Goal: Information Seeking & Learning: Learn about a topic

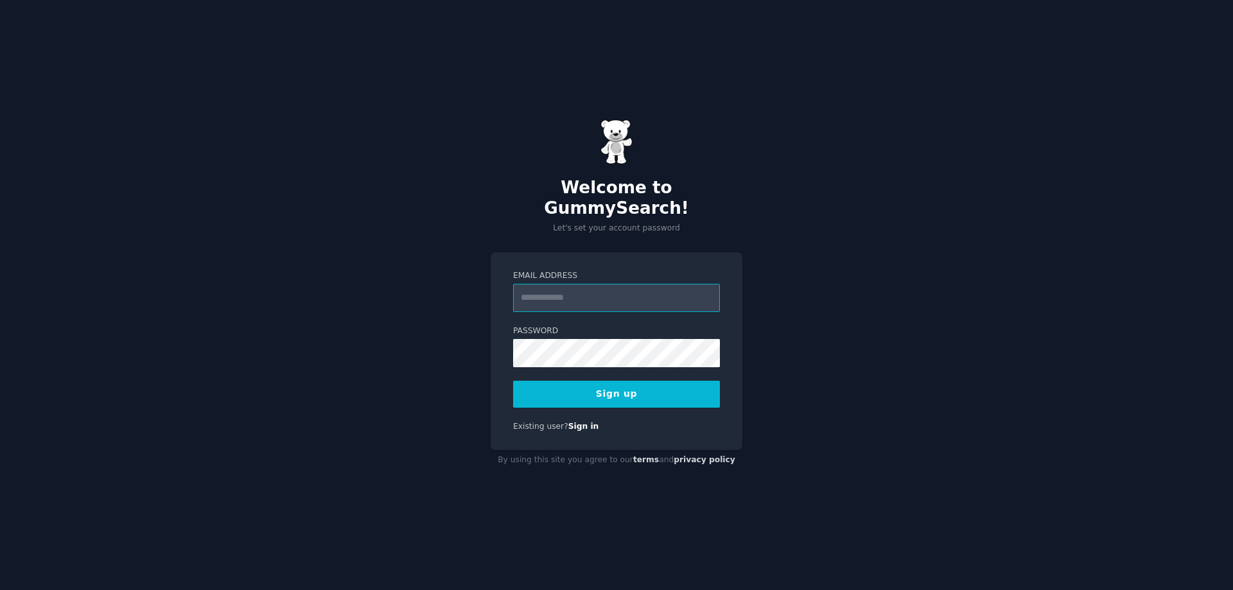
click at [569, 285] on input "Email Address" at bounding box center [616, 298] width 207 height 28
type input "**********"
click at [610, 381] on button "Sign up" at bounding box center [616, 394] width 207 height 27
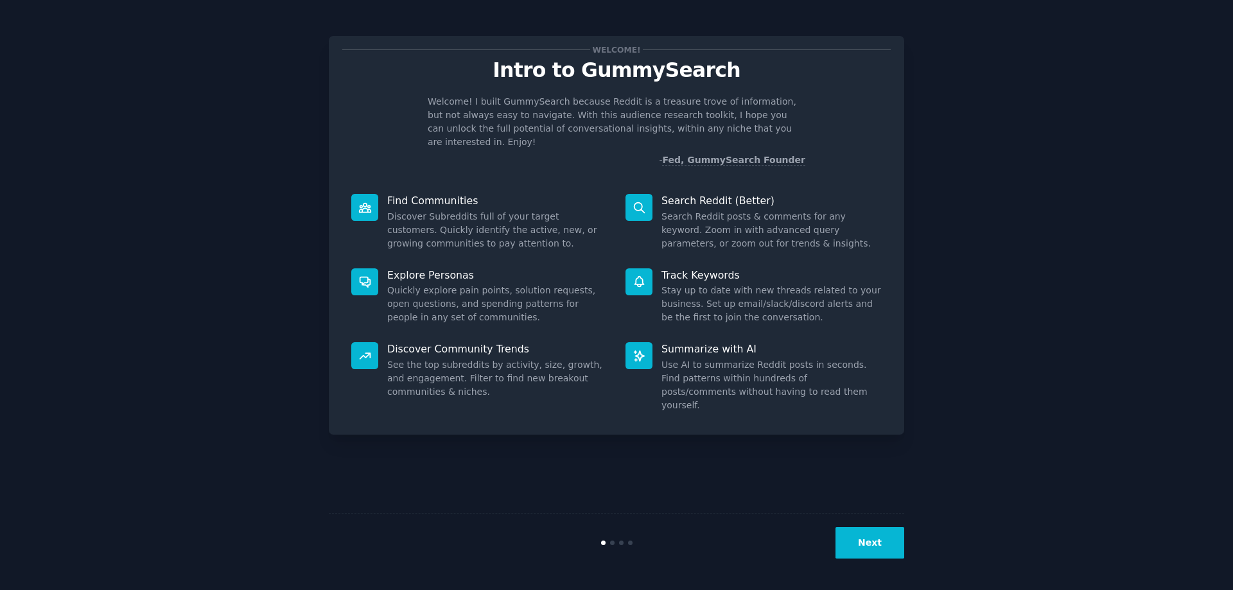
click at [874, 542] on button "Next" at bounding box center [870, 542] width 69 height 31
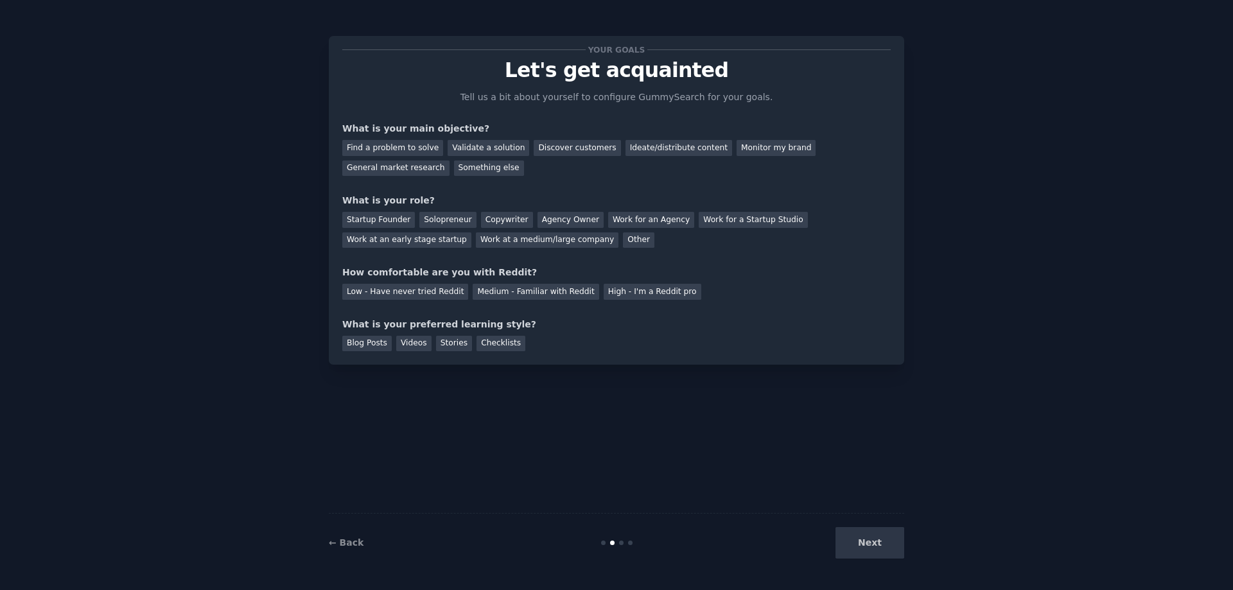
click at [874, 542] on div "Next" at bounding box center [808, 542] width 192 height 31
click at [404, 149] on div "Find a problem to solve" at bounding box center [392, 148] width 101 height 16
click at [478, 143] on div "Validate a solution" at bounding box center [489, 148] width 82 height 16
click at [480, 340] on div "Checklists" at bounding box center [501, 344] width 49 height 16
click at [437, 288] on div "Low - Have never tried Reddit" at bounding box center [405, 292] width 126 height 16
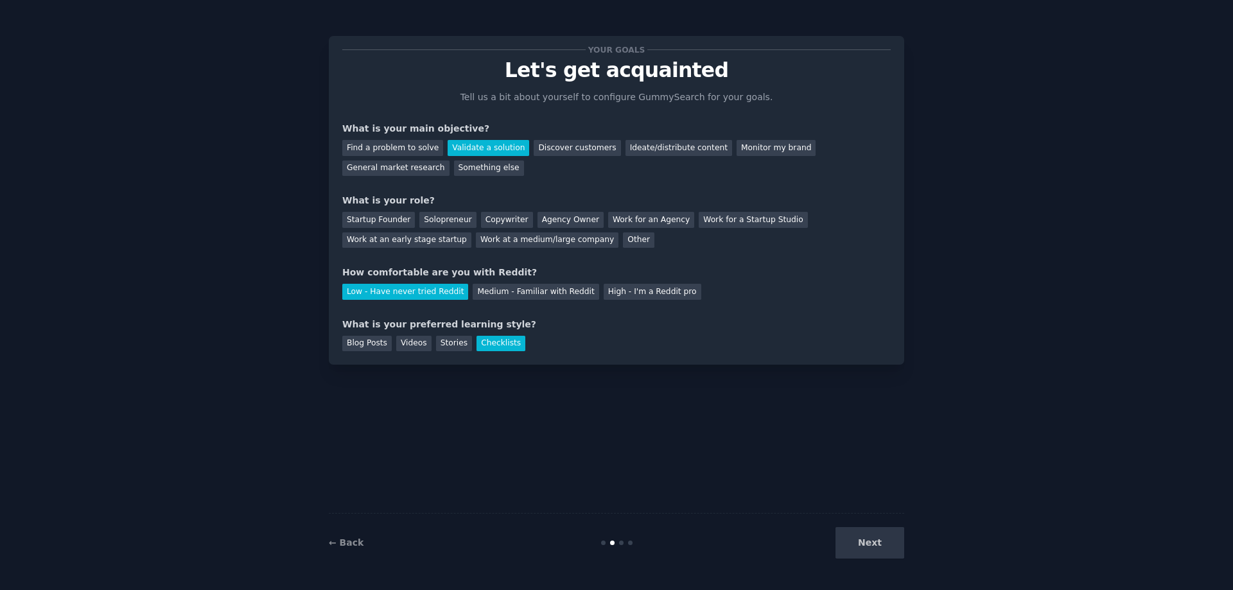
click at [468, 231] on div "Startup Founder Solopreneur Copywriter Agency Owner Work for an Agency Work for…" at bounding box center [616, 227] width 549 height 40
click at [481, 223] on div "Copywriter" at bounding box center [507, 220] width 52 height 16
click at [481, 220] on div "Copywriter" at bounding box center [507, 220] width 52 height 16
click at [382, 223] on div "Startup Founder" at bounding box center [378, 220] width 73 height 16
click at [624, 224] on div "Work for an Agency" at bounding box center [651, 220] width 86 height 16
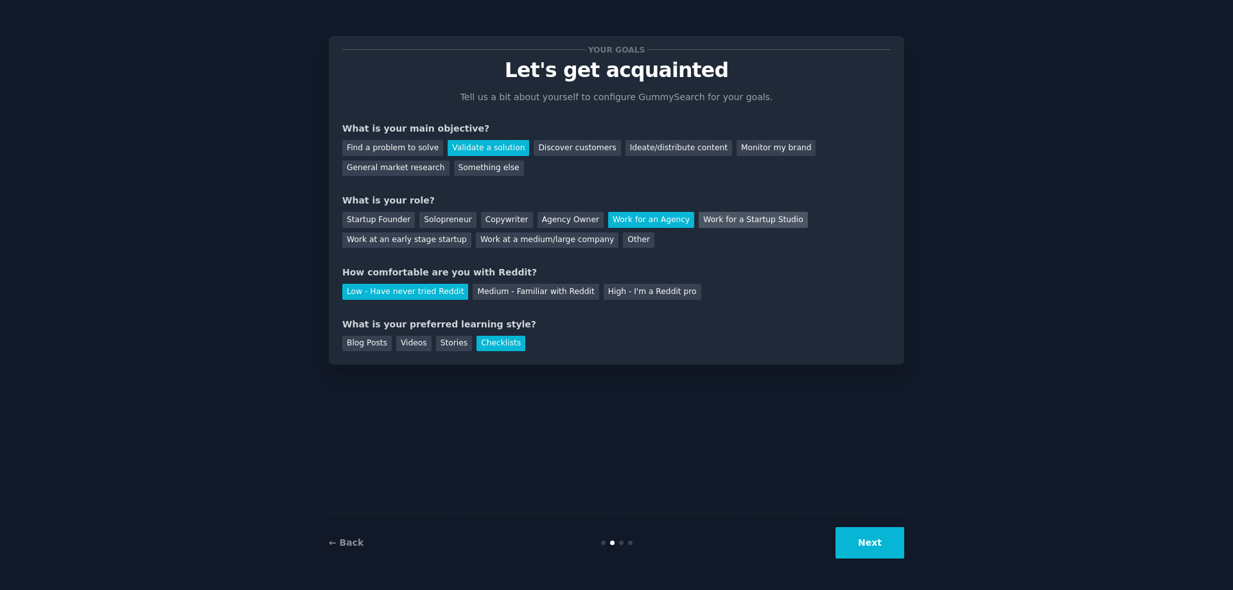
click at [745, 224] on div "Work for a Startup Studio" at bounding box center [753, 220] width 109 height 16
click at [472, 233] on div "Work at an early stage startup" at bounding box center [406, 241] width 129 height 16
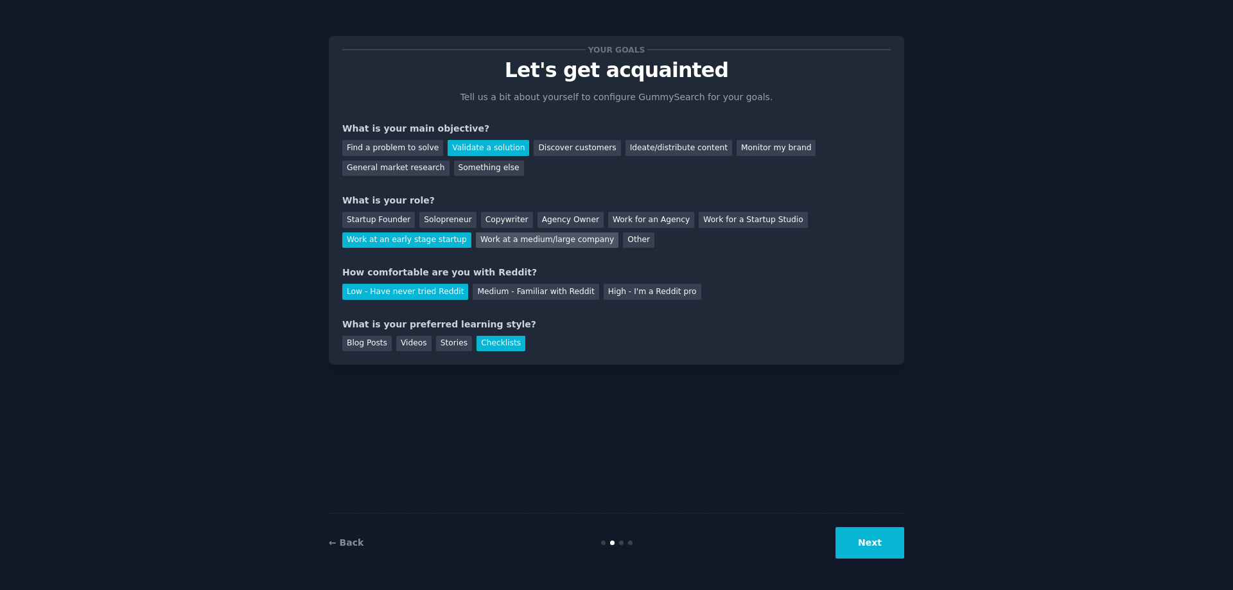
click at [476, 239] on div "Work at a medium/large company" at bounding box center [547, 241] width 143 height 16
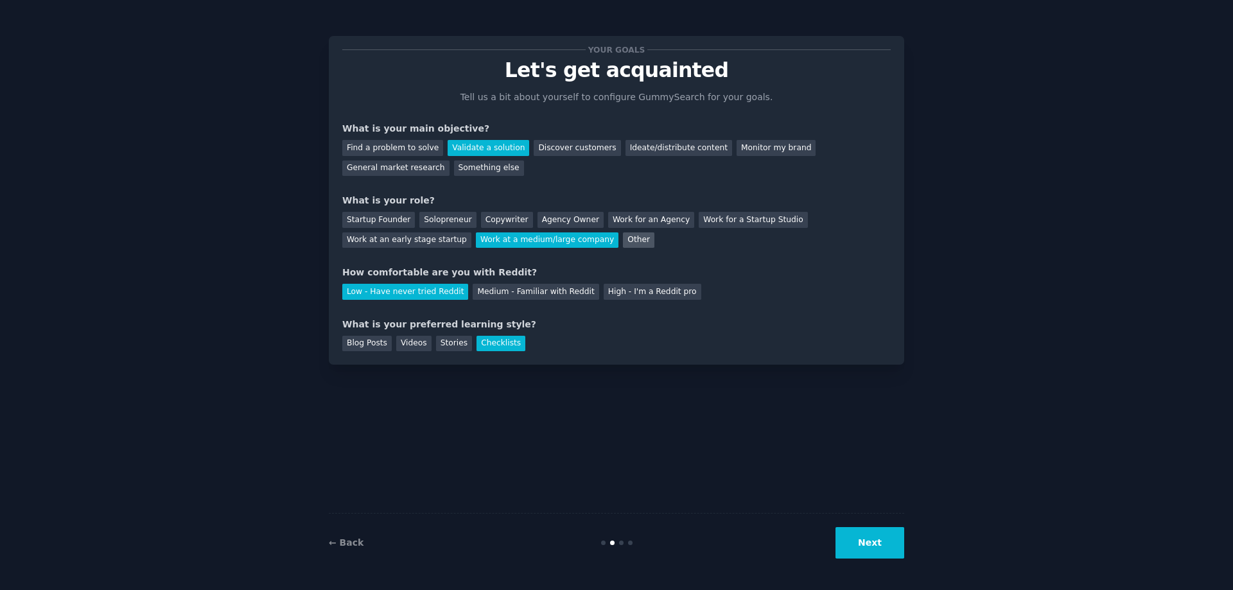
click at [623, 244] on div "Other" at bounding box center [638, 241] width 31 height 16
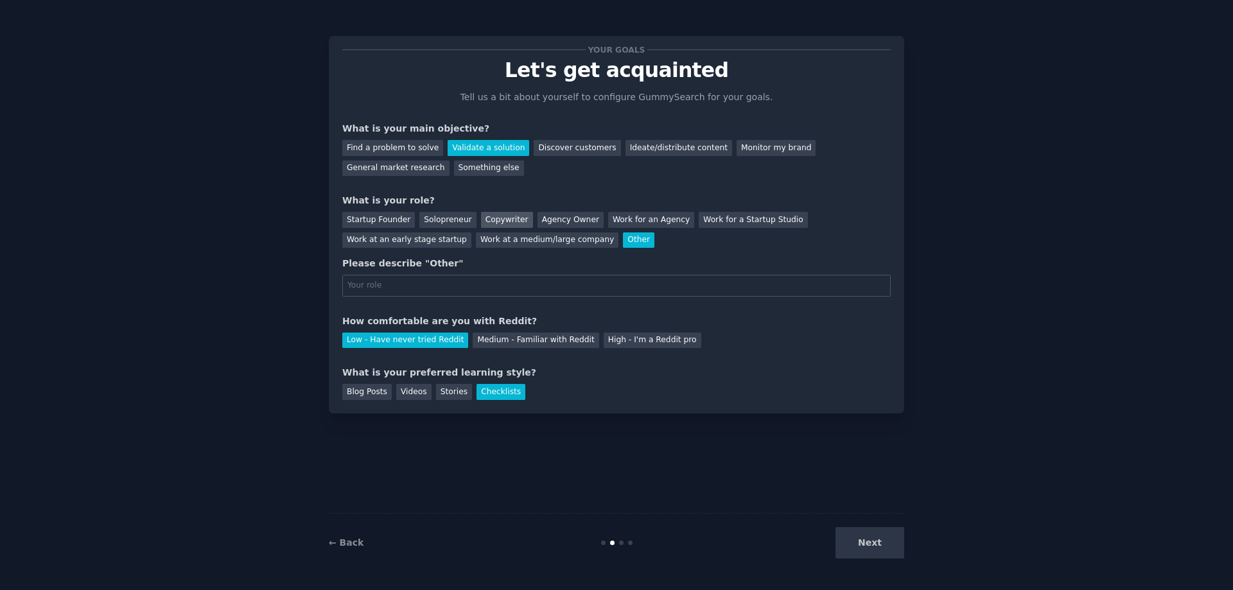
click at [493, 221] on div "Copywriter" at bounding box center [507, 220] width 52 height 16
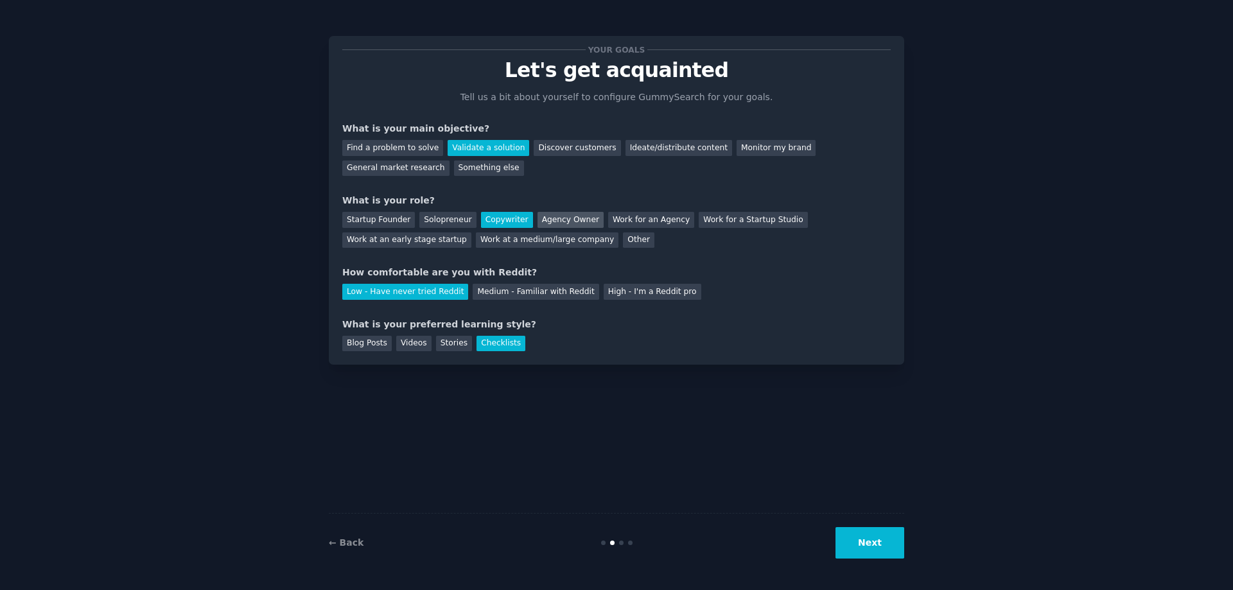
click at [541, 224] on div "Agency Owner" at bounding box center [571, 220] width 66 height 16
click at [610, 221] on div "Work for an Agency" at bounding box center [651, 220] width 86 height 16
click at [388, 149] on div "Find a problem to solve" at bounding box center [392, 148] width 101 height 16
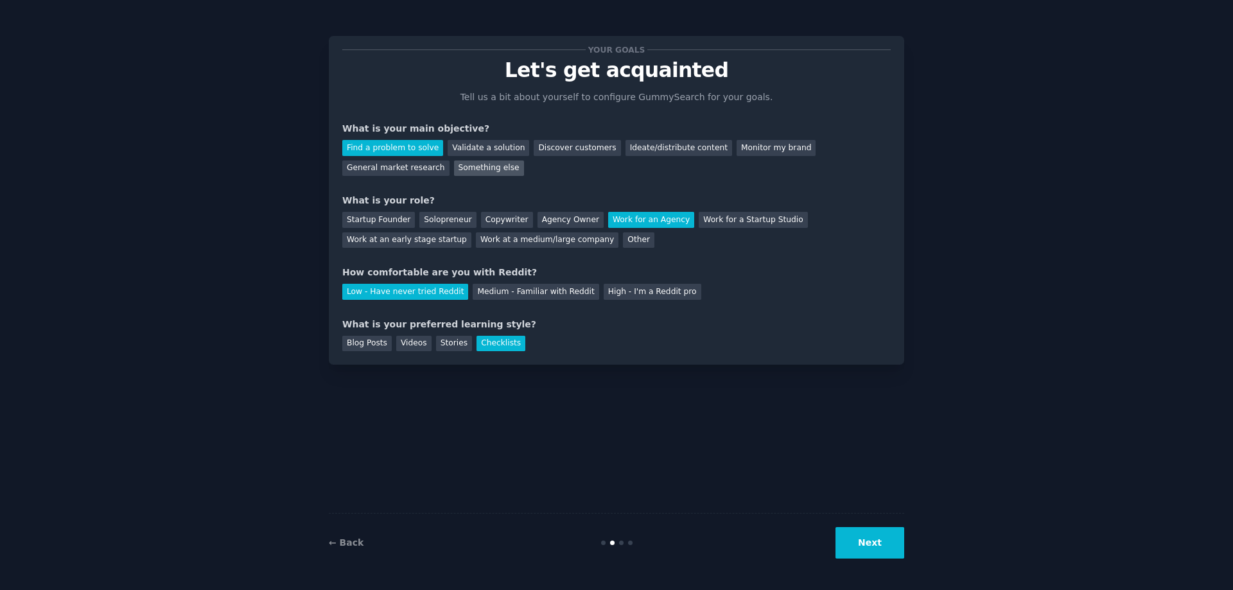
click at [454, 174] on div "Something else" at bounding box center [489, 169] width 70 height 16
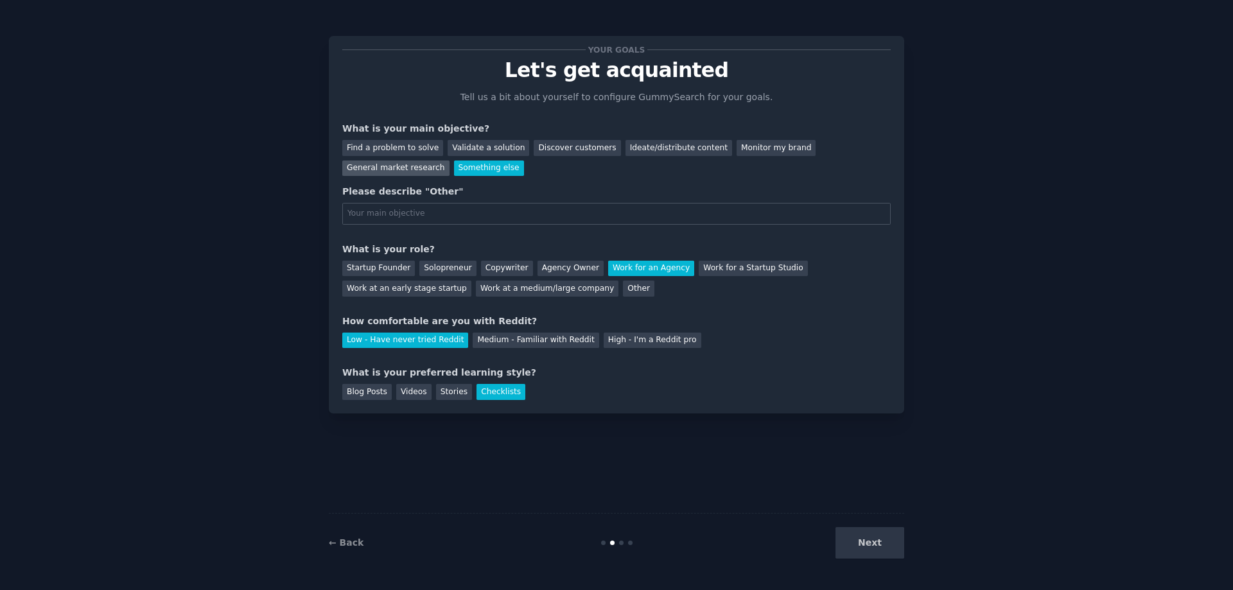
click at [450, 161] on div "General market research" at bounding box center [395, 169] width 107 height 16
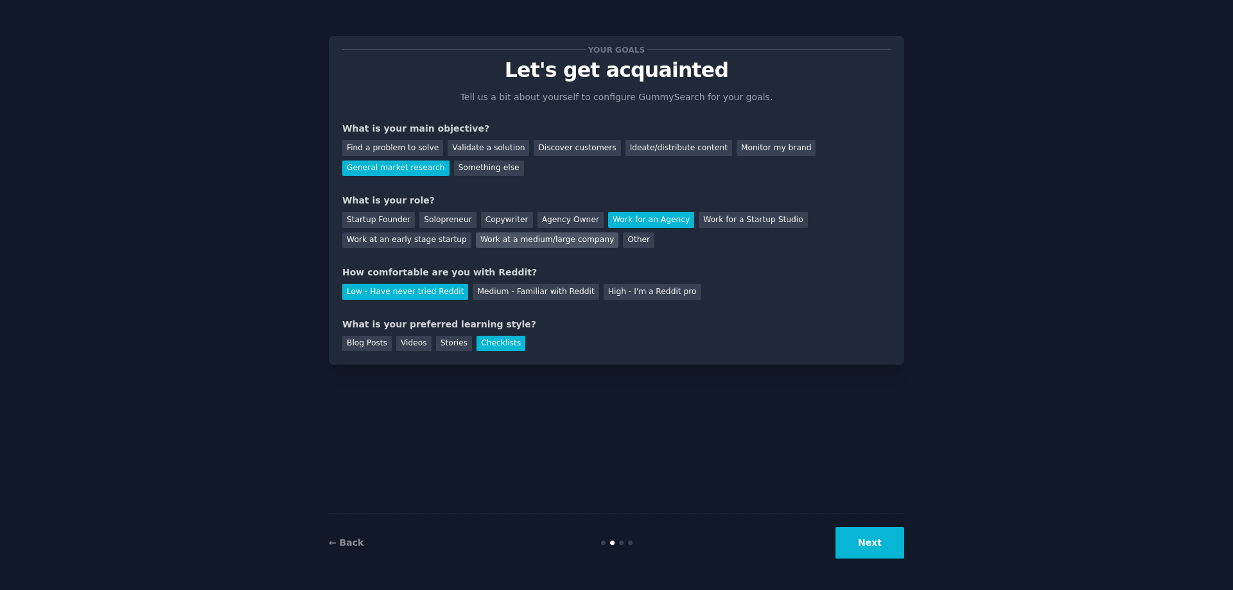
click at [476, 242] on div "Work at a medium/large company" at bounding box center [547, 241] width 143 height 16
click at [541, 296] on div "Medium - Familiar with Reddit" at bounding box center [536, 292] width 126 height 16
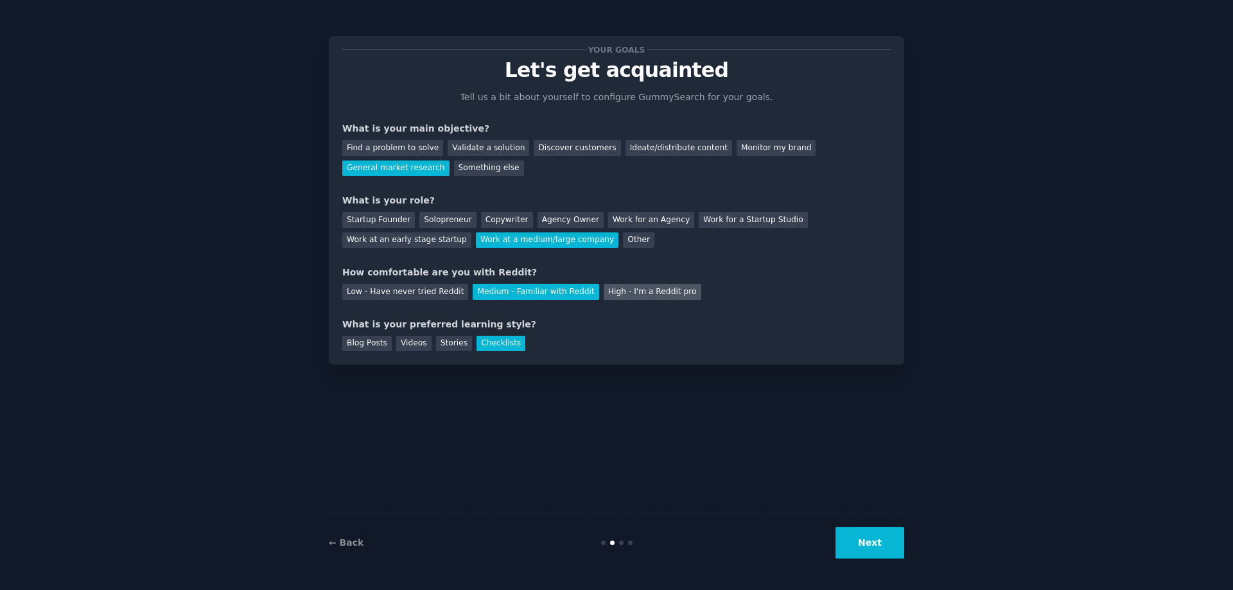
click at [632, 297] on div "High - I'm a Reddit pro" at bounding box center [653, 292] width 98 height 16
click at [540, 291] on div "Medium - Familiar with Reddit" at bounding box center [536, 292] width 126 height 16
click at [441, 345] on div "Stories" at bounding box center [454, 344] width 36 height 16
click at [872, 543] on button "Next" at bounding box center [870, 542] width 69 height 31
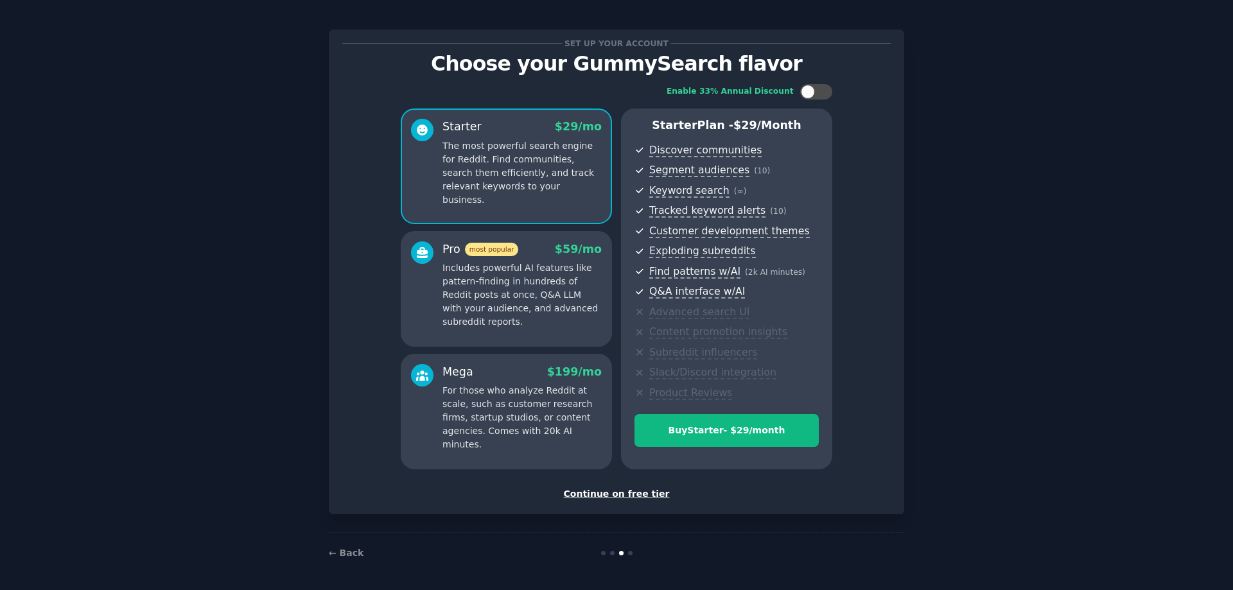
scroll to position [8, 0]
click at [339, 550] on link "← Back" at bounding box center [346, 552] width 35 height 10
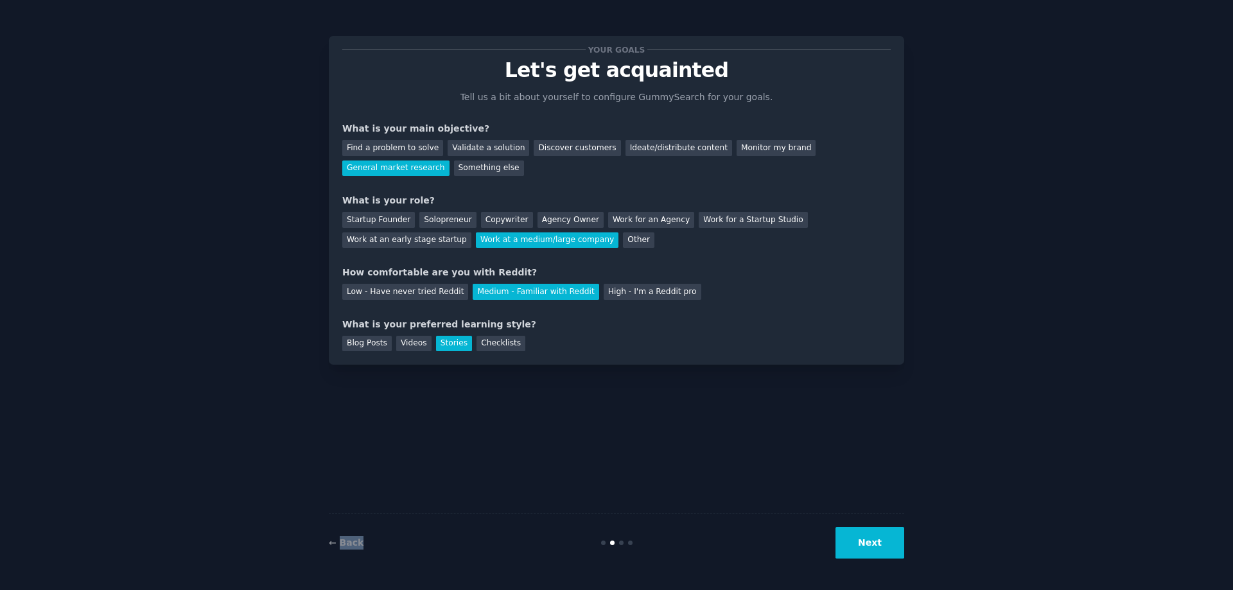
click at [339, 551] on div "← Back Next" at bounding box center [617, 542] width 576 height 59
click at [341, 540] on link "← Back" at bounding box center [346, 543] width 35 height 10
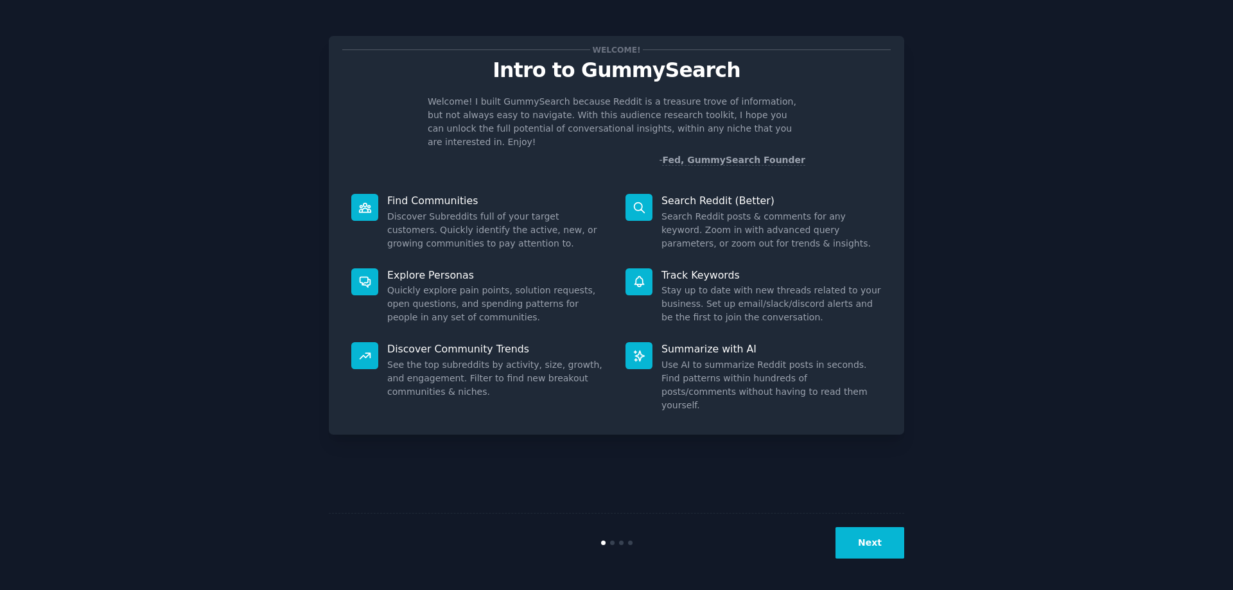
click at [341, 540] on div "Next" at bounding box center [617, 542] width 576 height 59
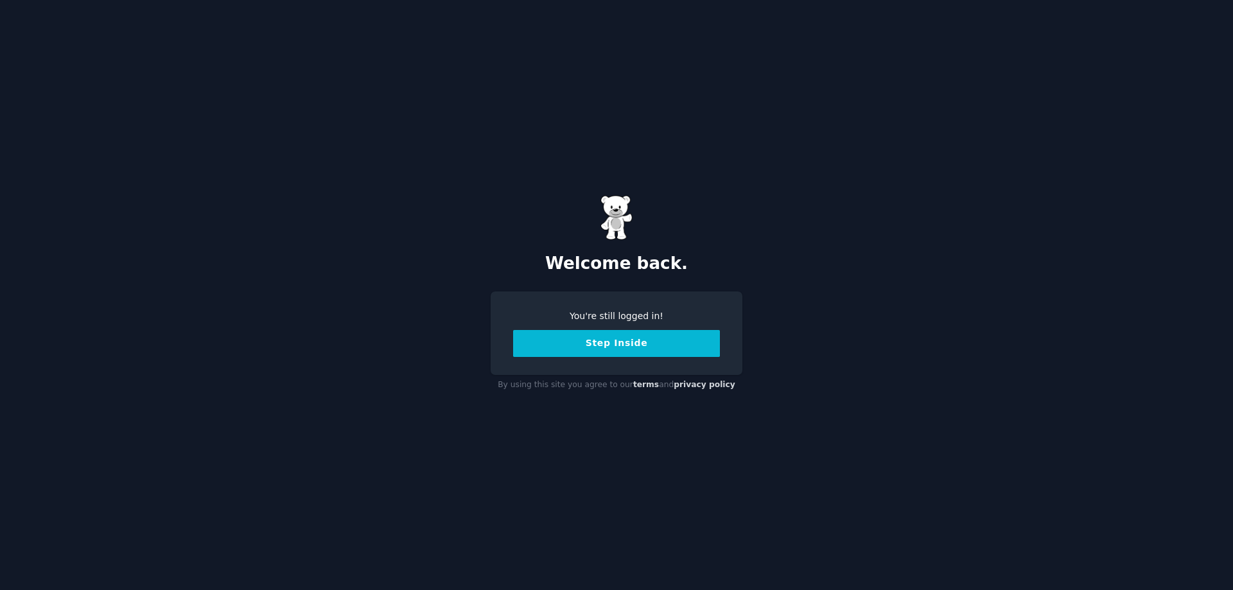
click at [615, 347] on button "Step Inside" at bounding box center [616, 343] width 207 height 27
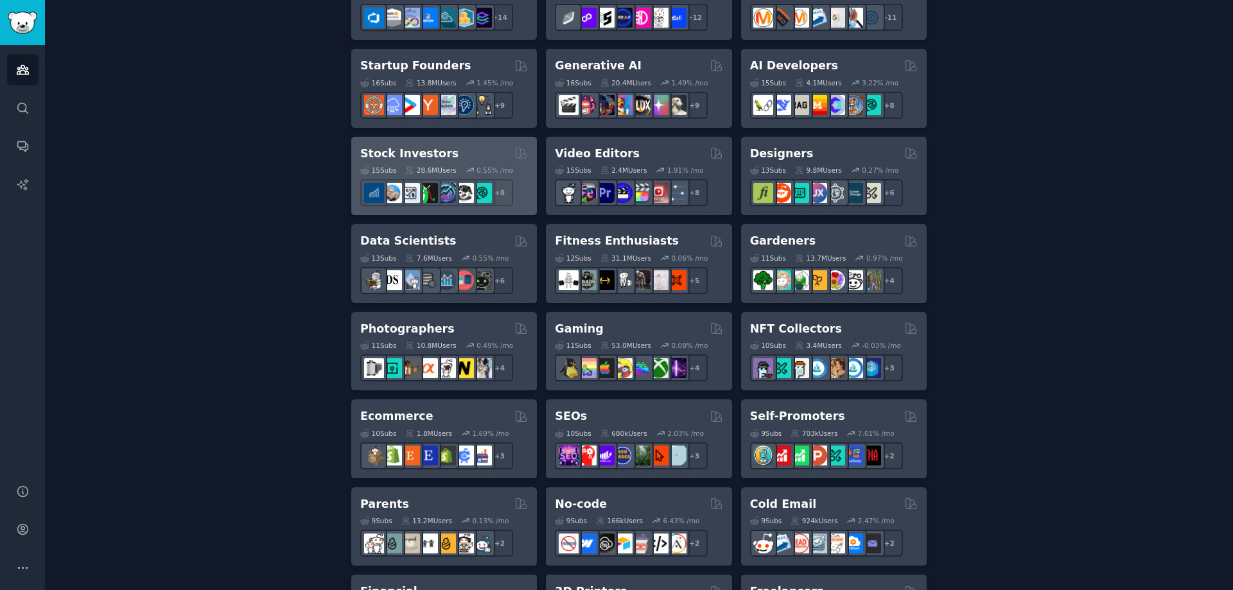
scroll to position [378, 0]
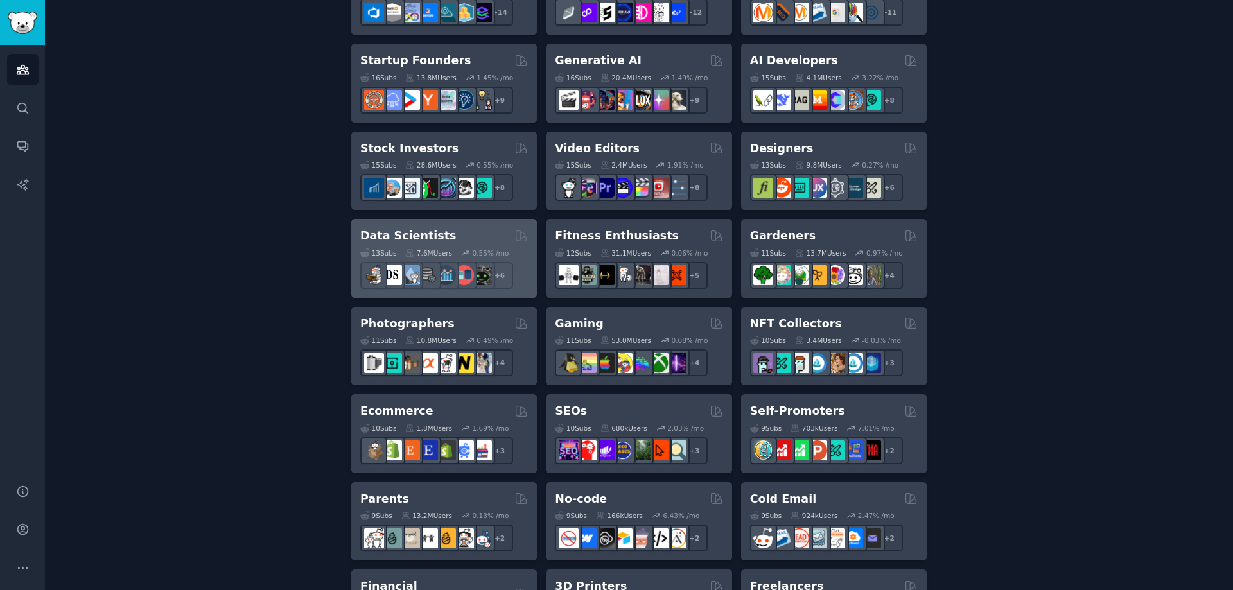
click at [418, 232] on h2 "Data Scientists" at bounding box center [408, 236] width 96 height 16
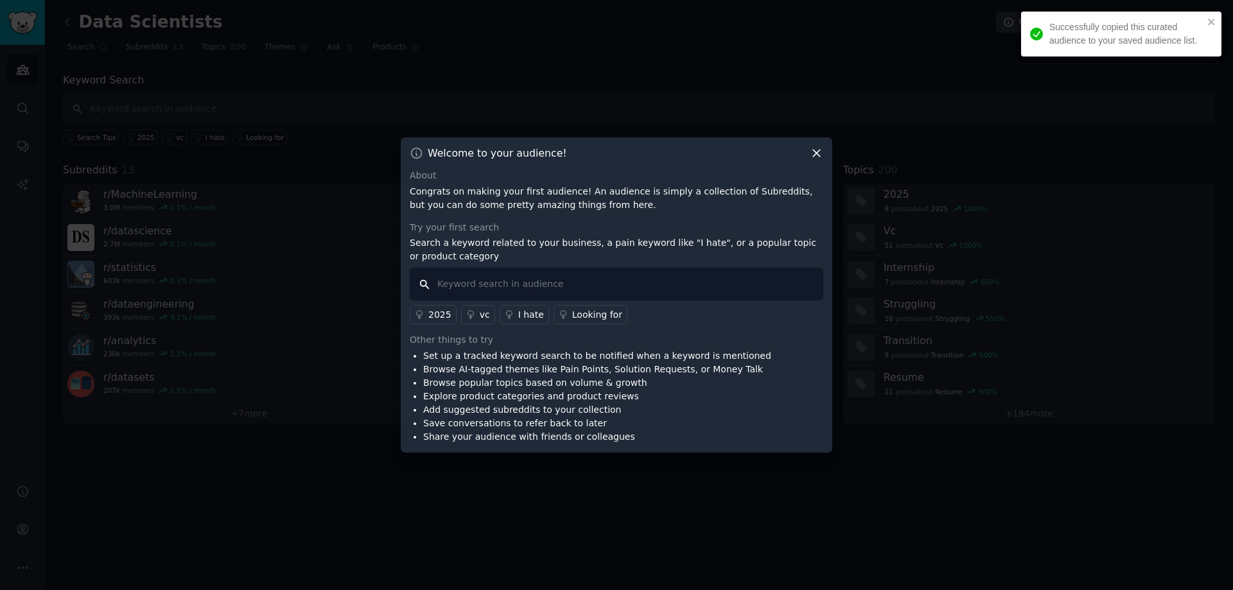
click at [481, 287] on input "text" at bounding box center [617, 284] width 414 height 33
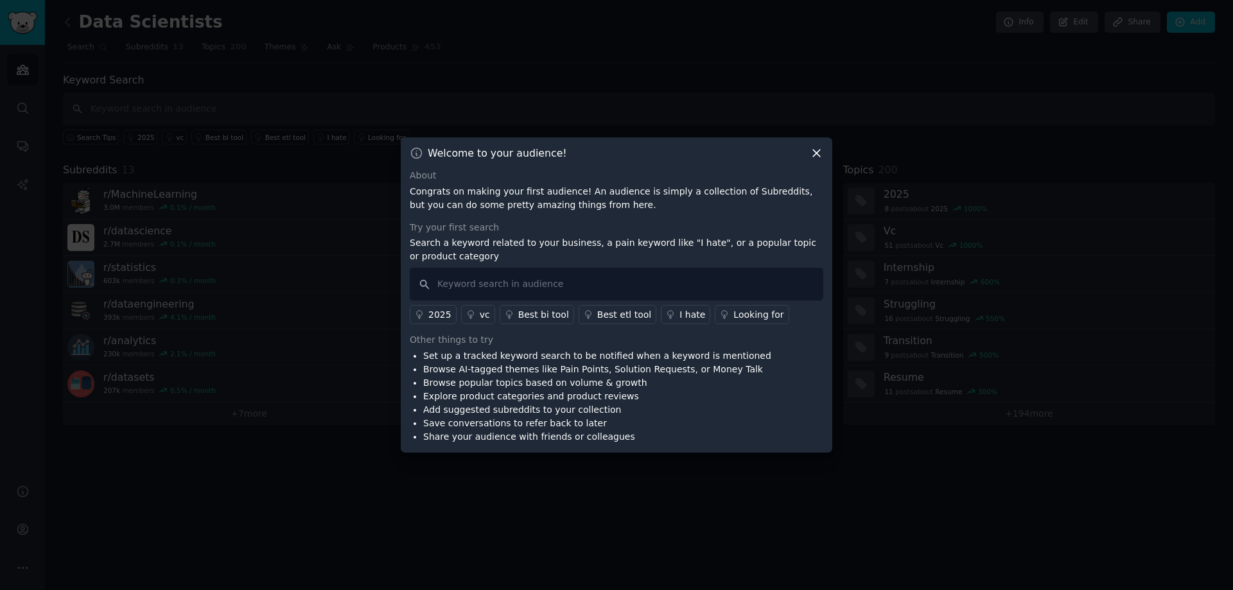
click at [820, 152] on icon at bounding box center [816, 152] width 13 height 13
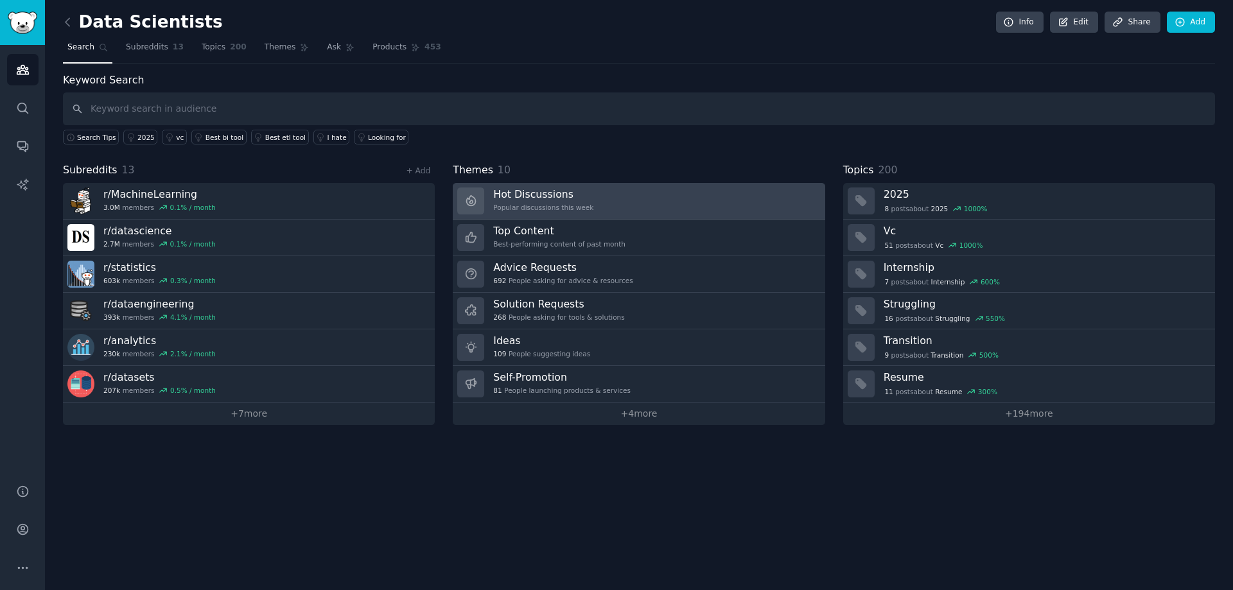
click at [585, 208] on link "Hot Discussions Popular discussions this week" at bounding box center [639, 201] width 372 height 37
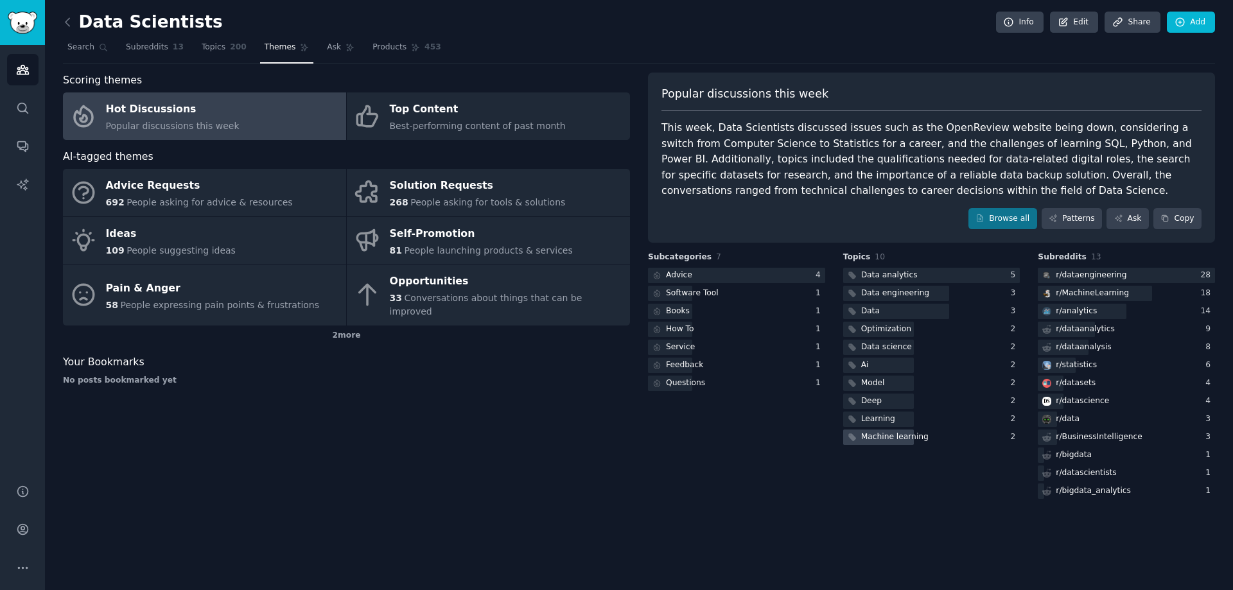
click at [896, 439] on div "Machine learning" at bounding box center [894, 438] width 67 height 12
